Goal: Transaction & Acquisition: Purchase product/service

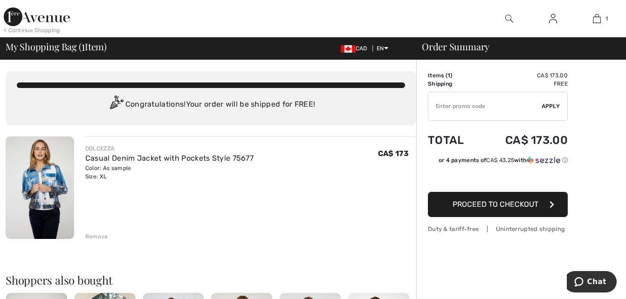
click at [97, 233] on div "Remove" at bounding box center [96, 236] width 23 height 8
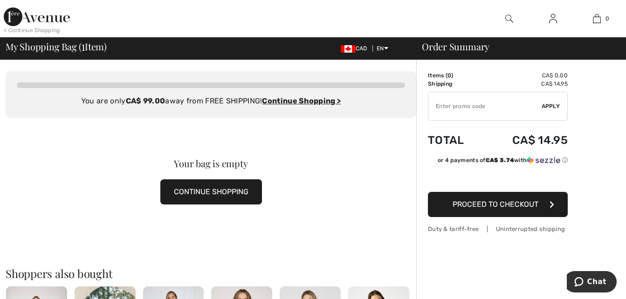
click at [196, 188] on button "CONTINUE SHOPPING" at bounding box center [211, 191] width 102 height 25
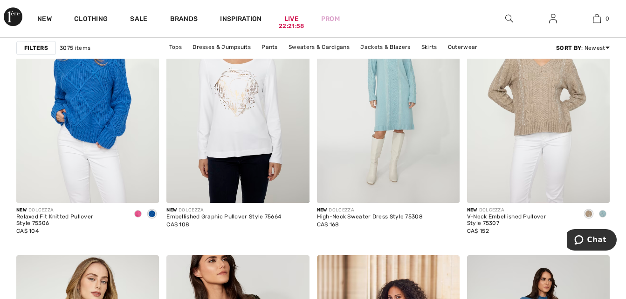
scroll to position [2795, 0]
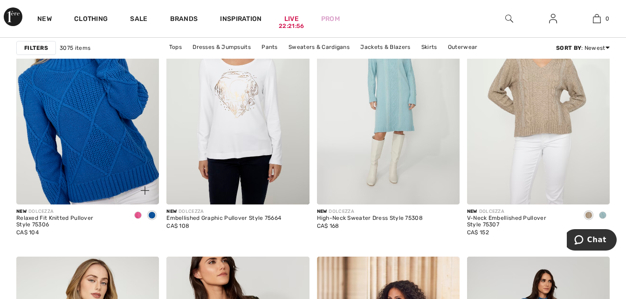
click at [72, 138] on img at bounding box center [87, 98] width 143 height 214
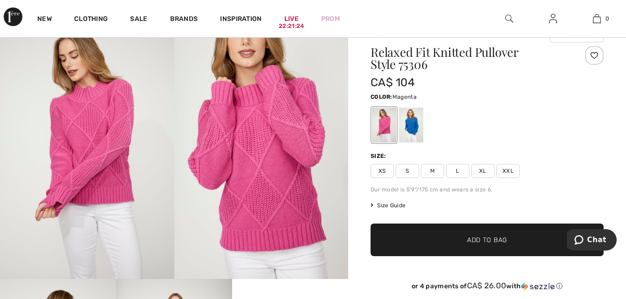
scroll to position [37, 0]
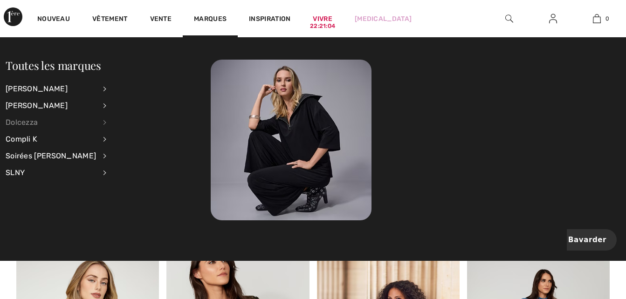
click at [28, 120] on div "Dolcezza" at bounding box center [51, 122] width 90 height 17
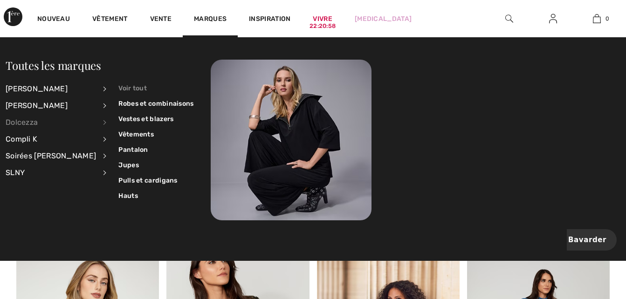
click at [118, 85] on link "Voir tout" at bounding box center [155, 88] width 75 height 15
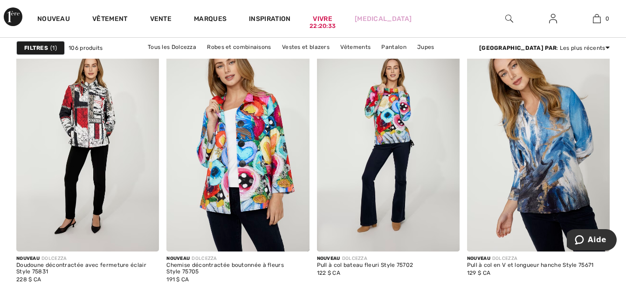
scroll to position [2031, 0]
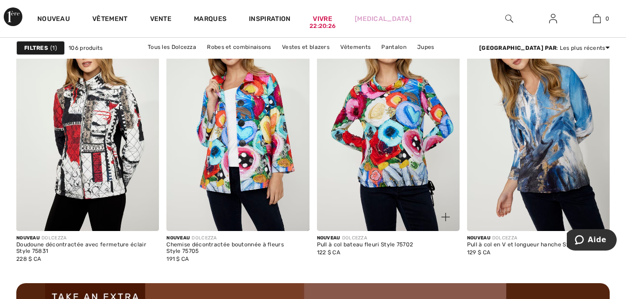
click at [404, 140] on img at bounding box center [388, 124] width 143 height 214
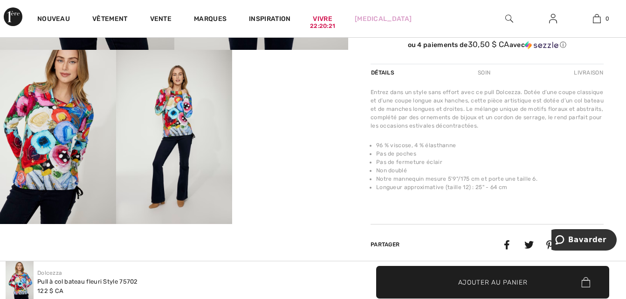
scroll to position [317, 0]
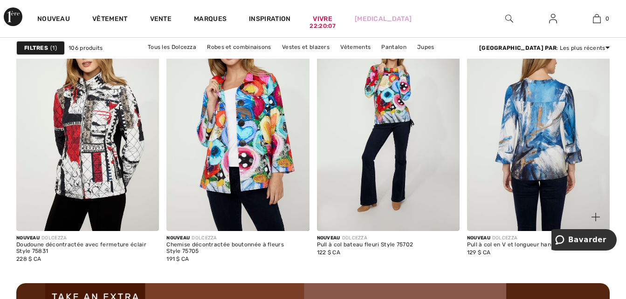
click at [532, 166] on img at bounding box center [538, 124] width 143 height 214
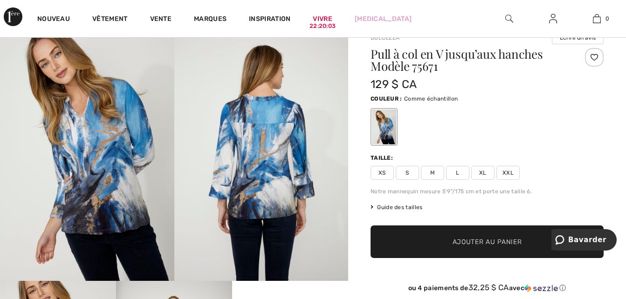
scroll to position [93, 0]
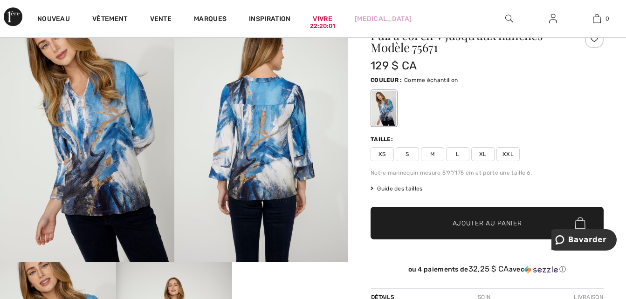
click at [505, 151] on span "XXL" at bounding box center [507, 154] width 23 height 14
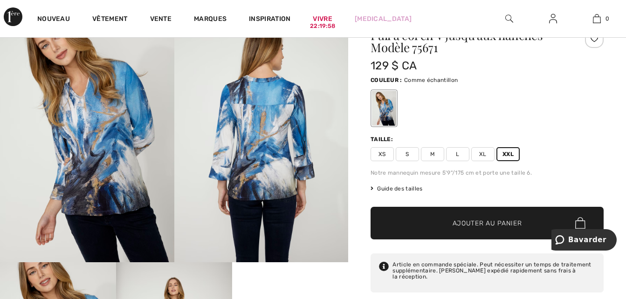
click at [487, 218] on span "Ajouter au panier" at bounding box center [486, 223] width 69 height 10
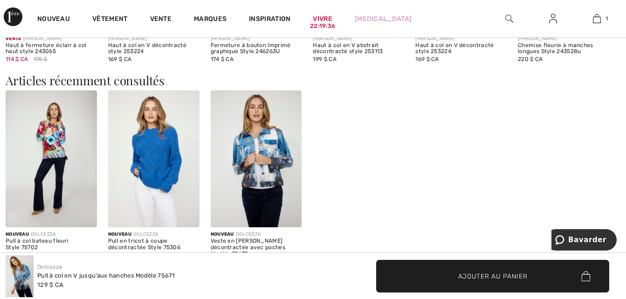
scroll to position [969, 0]
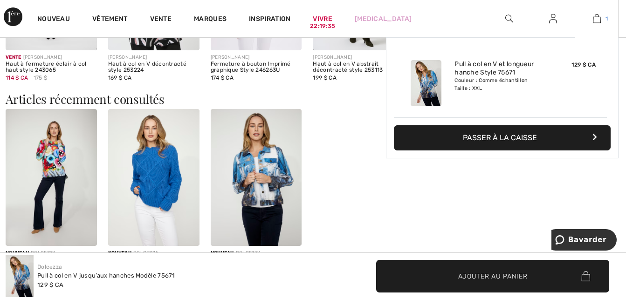
click at [597, 15] on img at bounding box center [597, 18] width 8 height 11
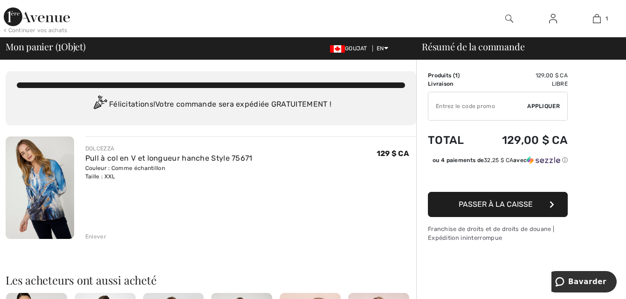
click at [508, 204] on span "Passer à la caisse" at bounding box center [495, 204] width 74 height 9
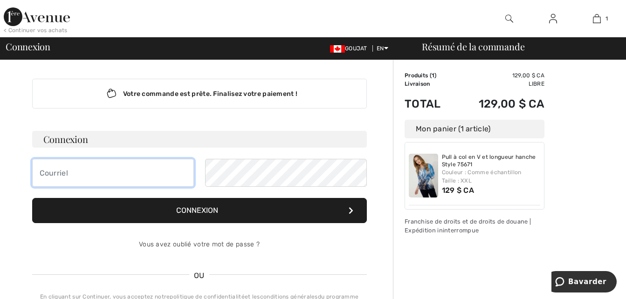
click at [46, 172] on input "email" at bounding box center [113, 173] width 162 height 28
type input "[EMAIL_ADDRESS][DOMAIN_NAME]"
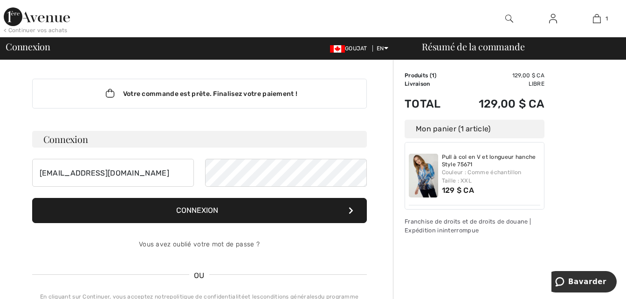
click at [216, 209] on font "Connexion" at bounding box center [197, 210] width 42 height 9
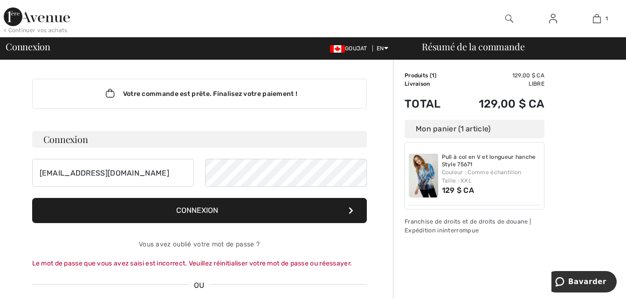
click at [249, 212] on button "Connexion" at bounding box center [199, 210] width 334 height 25
click at [199, 208] on font "Connexion" at bounding box center [197, 210] width 42 height 9
click at [209, 206] on font "Connexion" at bounding box center [197, 210] width 42 height 9
click at [231, 212] on button "Connexion" at bounding box center [199, 210] width 334 height 25
click at [203, 206] on font "Connexion" at bounding box center [197, 210] width 42 height 9
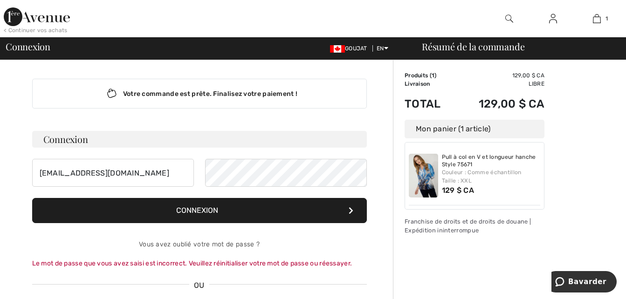
click at [210, 210] on font "Connexion" at bounding box center [197, 210] width 42 height 9
click at [210, 208] on font "Connexion" at bounding box center [197, 210] width 42 height 9
click at [217, 207] on font "Connexion" at bounding box center [197, 210] width 42 height 9
click at [205, 204] on button "Connexion" at bounding box center [199, 210] width 334 height 25
click at [210, 206] on font "Connexion" at bounding box center [197, 210] width 42 height 9
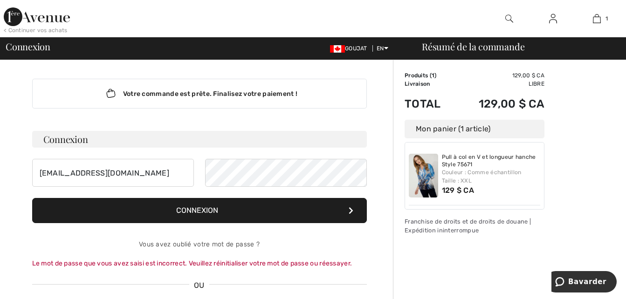
click at [240, 207] on button "Connexion" at bounding box center [199, 210] width 334 height 25
click at [218, 205] on button "Connexion" at bounding box center [199, 210] width 334 height 25
click at [212, 202] on button "Connexion" at bounding box center [199, 210] width 334 height 25
click at [209, 206] on font "Connexion" at bounding box center [197, 210] width 42 height 9
click at [201, 205] on button "Connexion" at bounding box center [199, 210] width 334 height 25
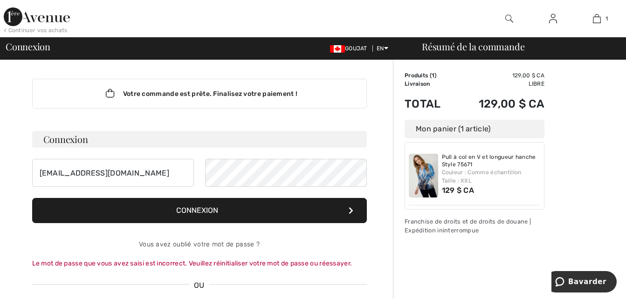
click at [204, 205] on button "Connexion" at bounding box center [199, 210] width 334 height 25
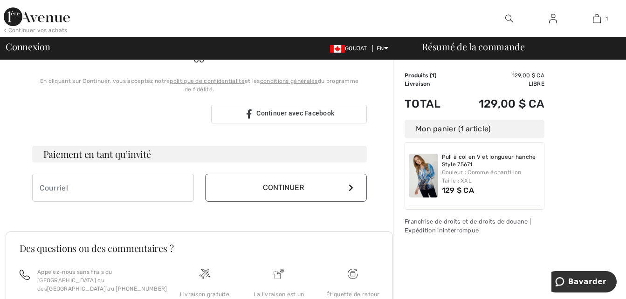
scroll to position [224, 0]
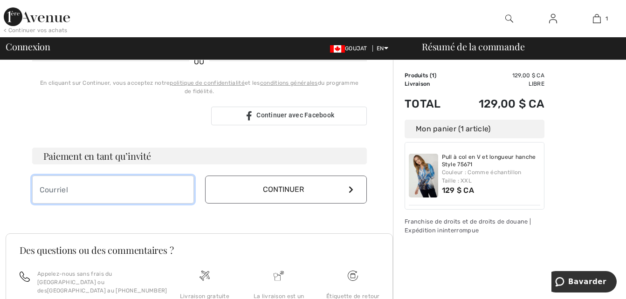
click at [42, 189] on input "email" at bounding box center [113, 190] width 162 height 28
type input "longprepierre059@gmail.com"
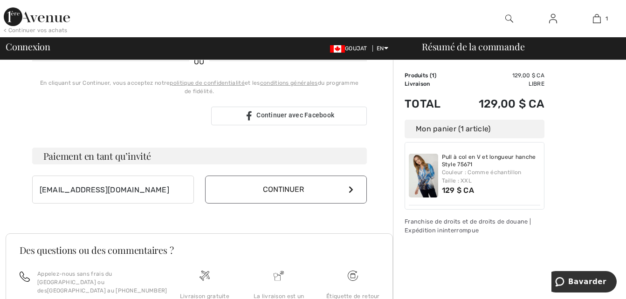
click at [273, 181] on button "Continuer" at bounding box center [286, 190] width 162 height 28
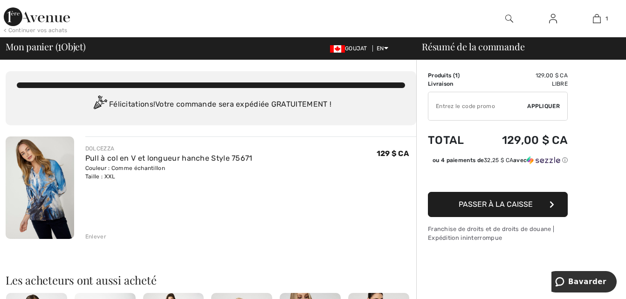
click at [504, 199] on button "Passer à la caisse" at bounding box center [498, 204] width 140 height 25
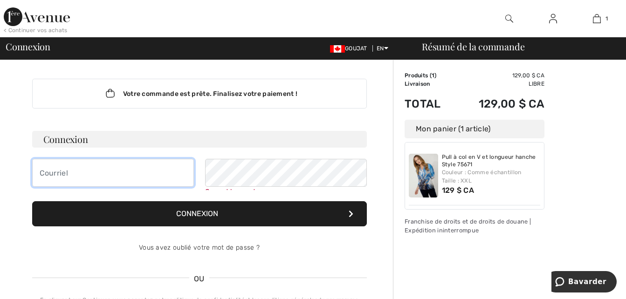
click at [57, 171] on input "email" at bounding box center [113, 173] width 162 height 28
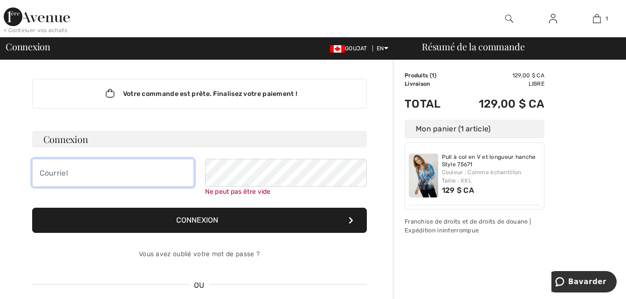
type input "[EMAIL_ADDRESS][DOMAIN_NAME]"
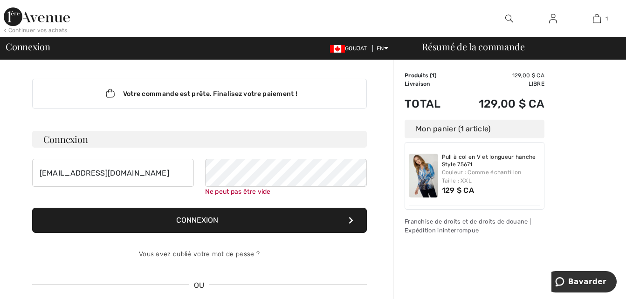
click at [199, 221] on button "Connexion" at bounding box center [199, 220] width 334 height 25
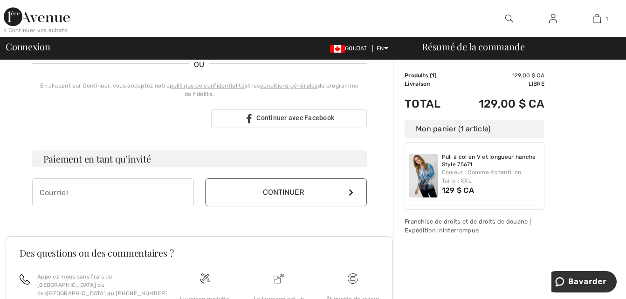
scroll to position [224, 0]
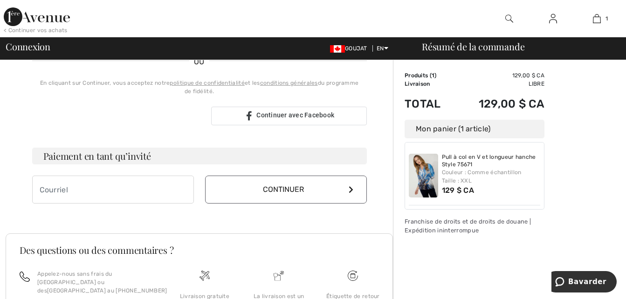
click at [269, 188] on font "Continuer" at bounding box center [283, 189] width 41 height 9
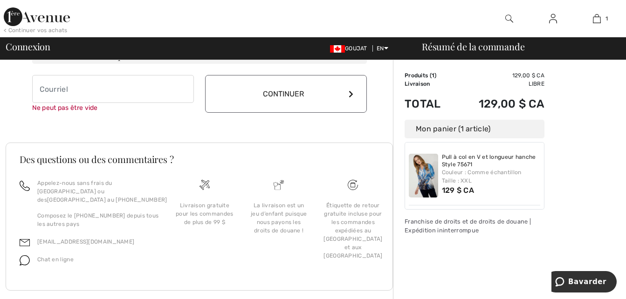
scroll to position [325, 0]
click at [47, 90] on input "email" at bounding box center [113, 89] width 162 height 28
type input "[EMAIL_ADDRESS][DOMAIN_NAME]"
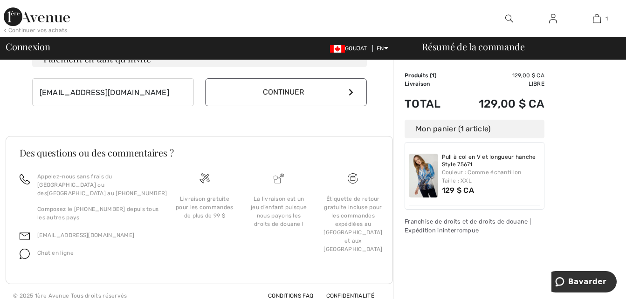
click at [285, 90] on font "Continuer" at bounding box center [283, 92] width 41 height 9
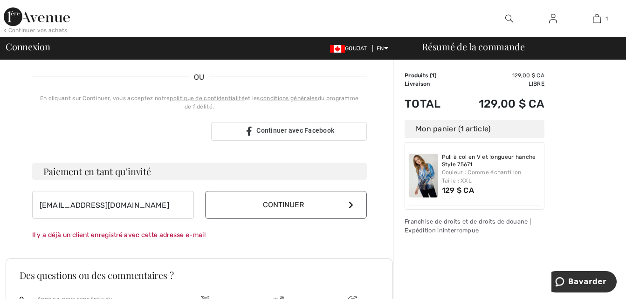
scroll to position [199, 0]
click at [283, 202] on font "Continuer" at bounding box center [283, 203] width 41 height 9
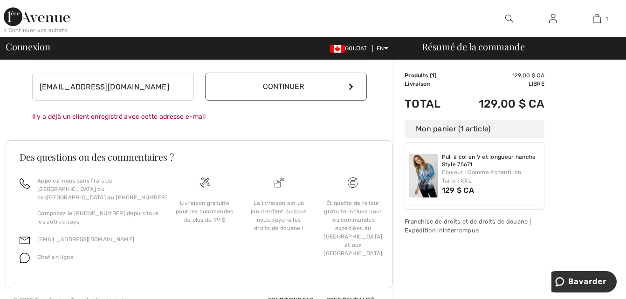
scroll to position [321, 0]
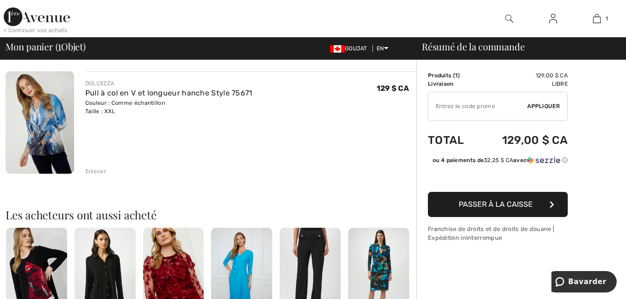
scroll to position [93, 0]
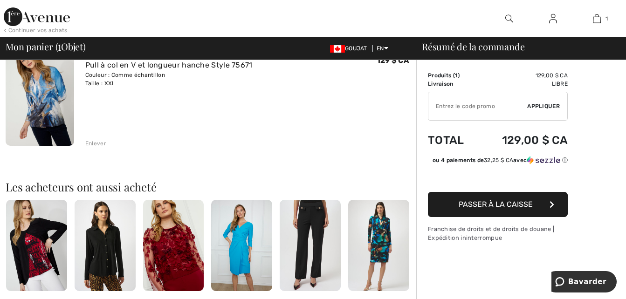
click at [516, 205] on span "Passer à la caisse" at bounding box center [495, 204] width 74 height 9
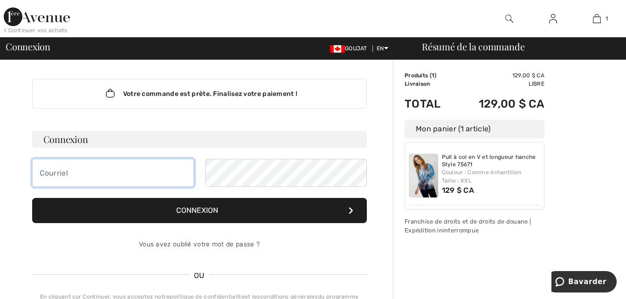
click at [48, 165] on input "email" at bounding box center [113, 173] width 162 height 28
type input "[EMAIL_ADDRESS][DOMAIN_NAME]"
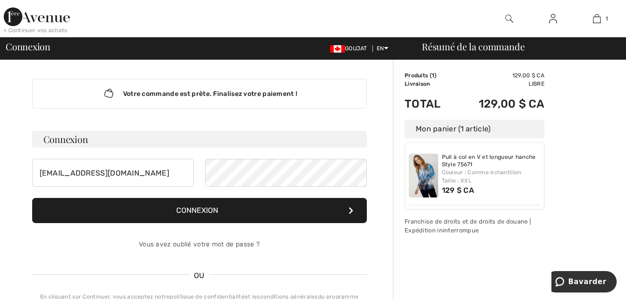
click at [201, 206] on font "Connexion" at bounding box center [197, 210] width 42 height 9
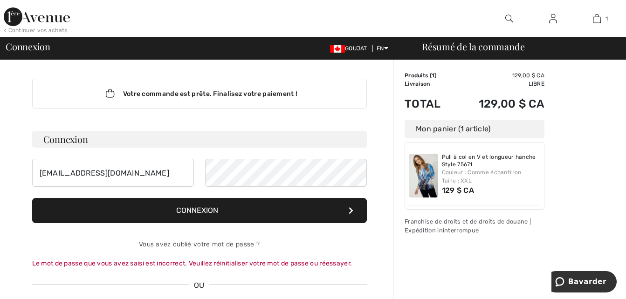
click at [198, 209] on font "Connexion" at bounding box center [197, 210] width 42 height 9
click at [205, 205] on button "Connexion" at bounding box center [199, 210] width 334 height 25
